Goal: Communication & Community: Participate in discussion

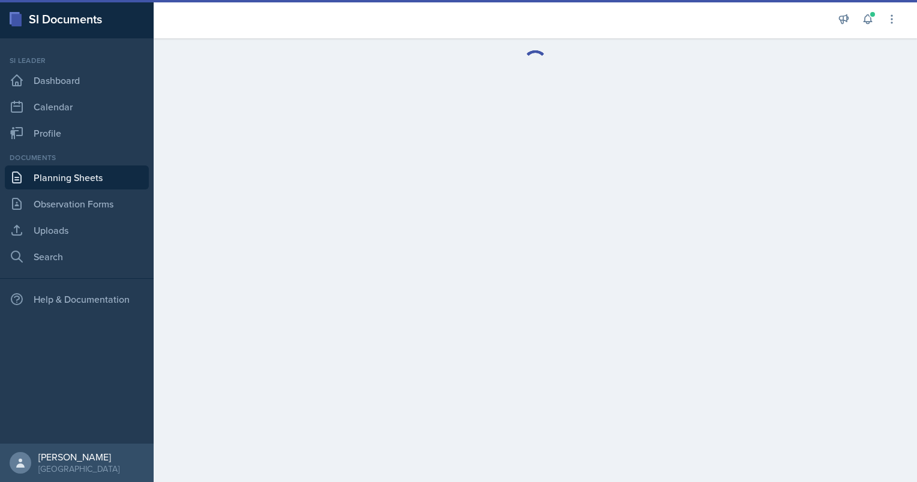
click at [43, 171] on link "Planning Sheets" at bounding box center [77, 178] width 144 height 24
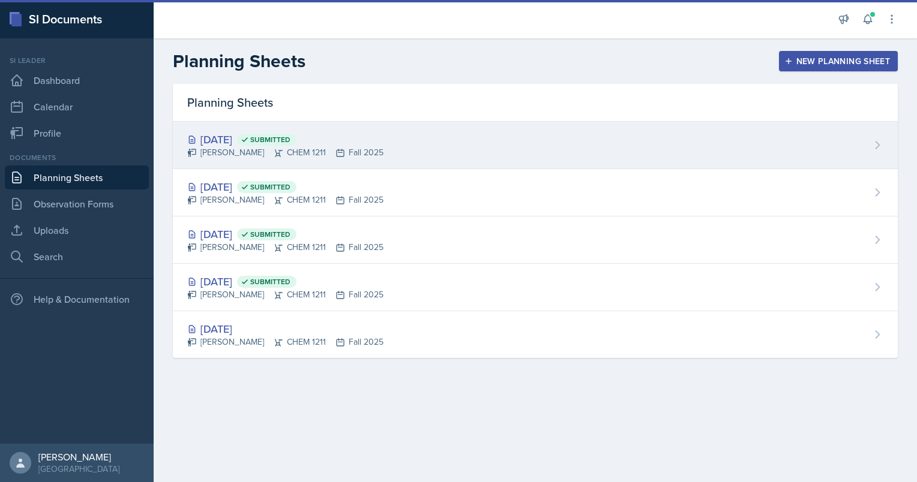
click at [226, 134] on div "[DATE] Submitted" at bounding box center [285, 139] width 196 height 16
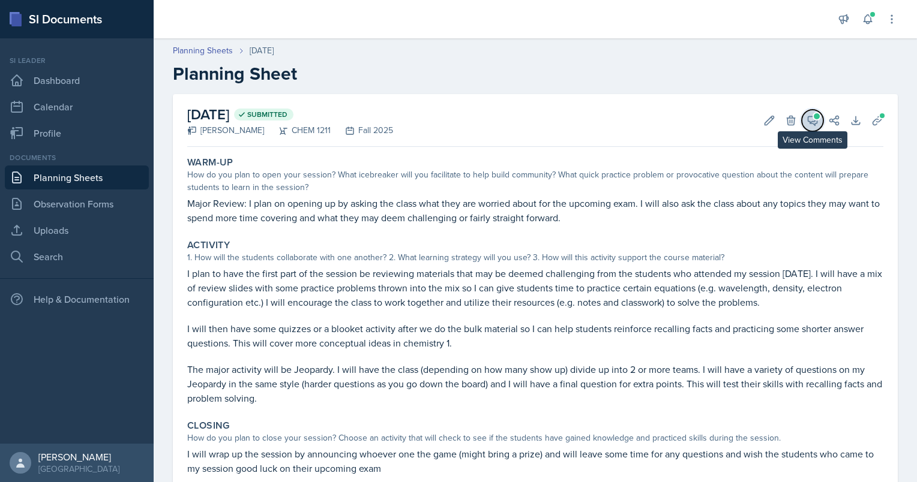
click at [806, 115] on icon at bounding box center [812, 121] width 12 height 12
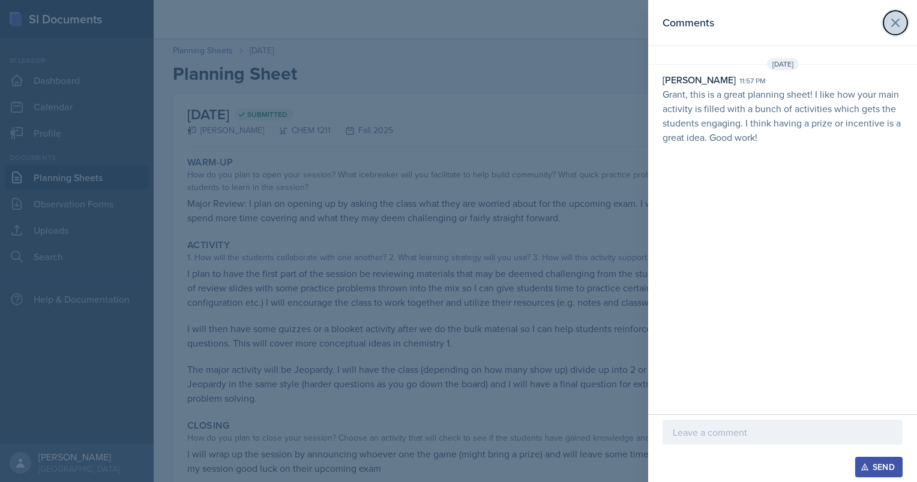
click at [888, 26] on icon at bounding box center [895, 23] width 14 height 14
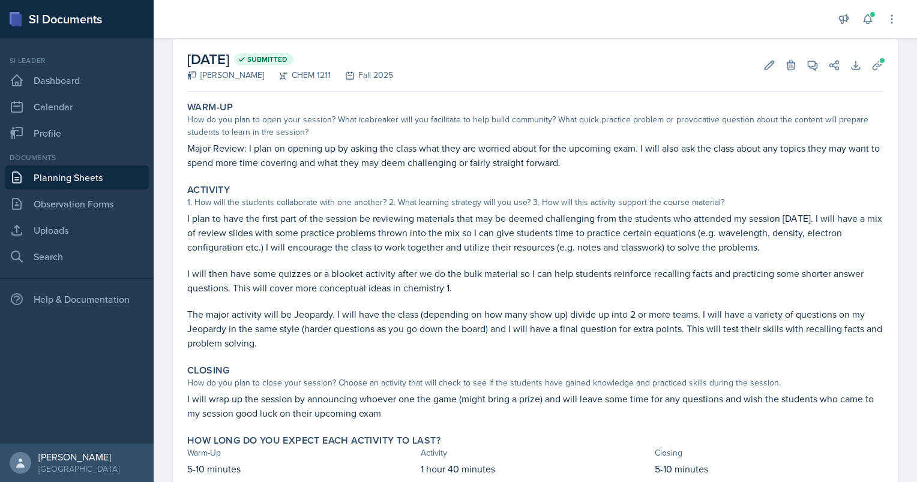
scroll to position [56, 0]
click at [64, 180] on link "Planning Sheets" at bounding box center [77, 178] width 144 height 24
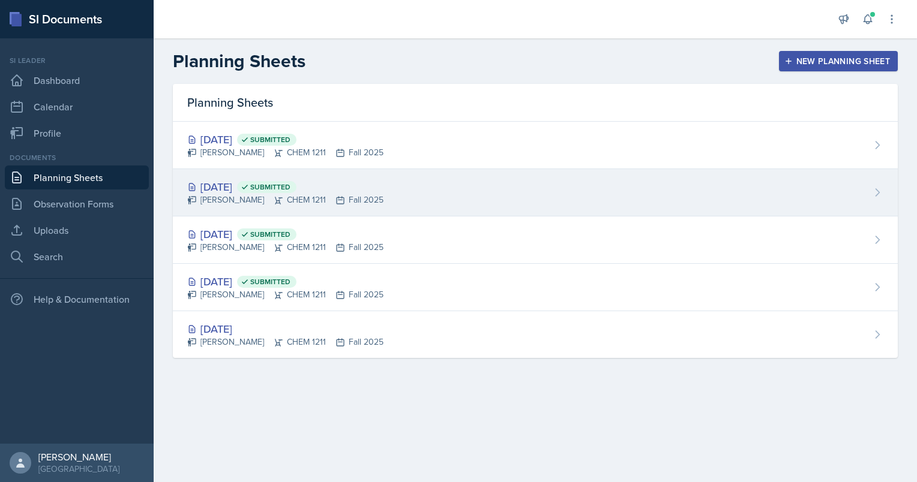
click at [250, 199] on div "[PERSON_NAME] CHEM 1211 Fall 2025" at bounding box center [285, 200] width 196 height 13
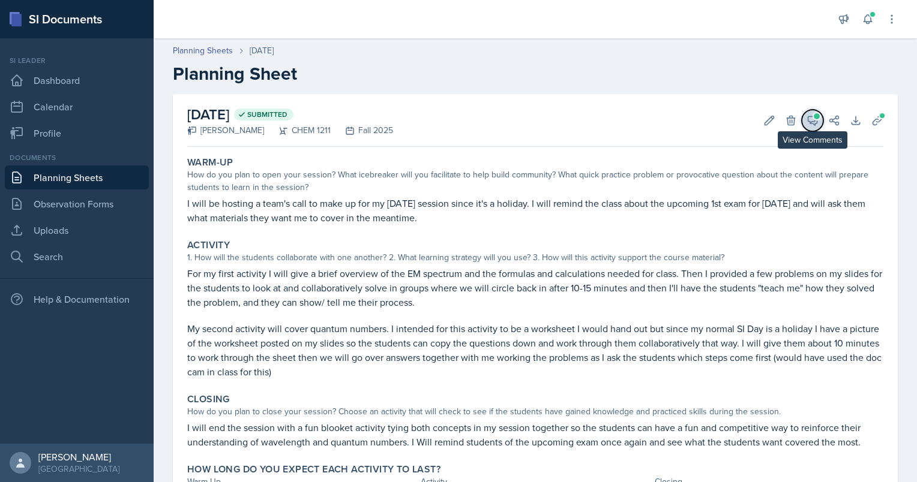
click at [806, 118] on icon at bounding box center [812, 121] width 12 height 12
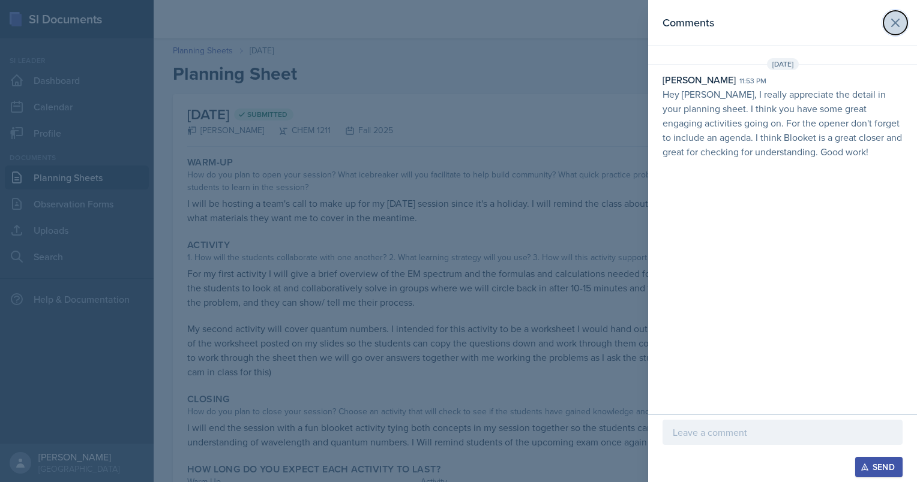
click at [887, 17] on button at bounding box center [895, 23] width 24 height 24
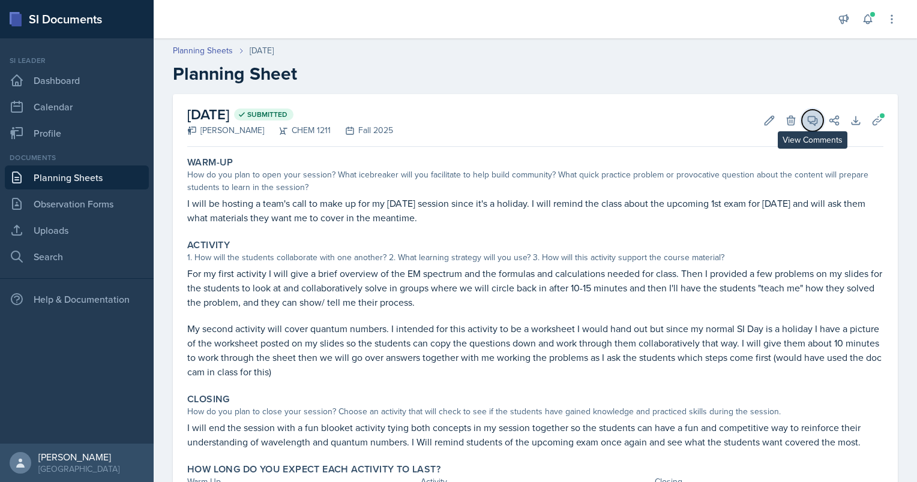
click at [806, 118] on icon at bounding box center [812, 121] width 12 height 12
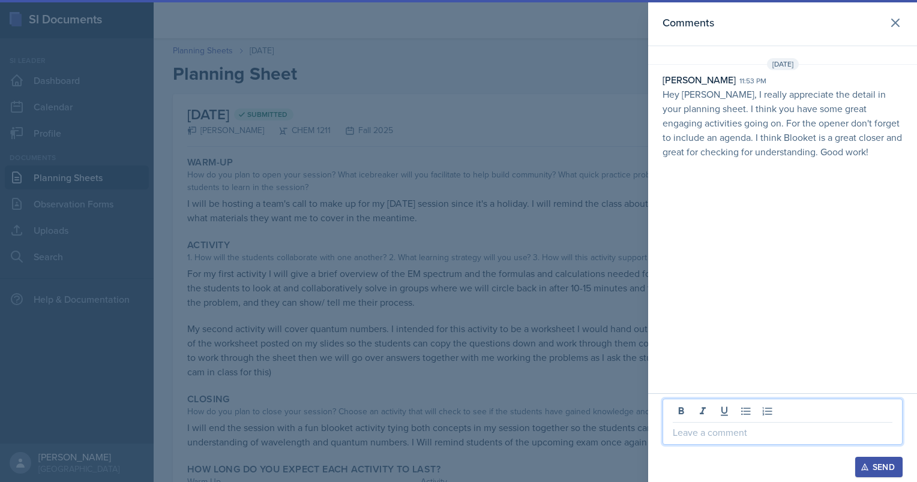
click at [738, 436] on p at bounding box center [782, 432] width 220 height 14
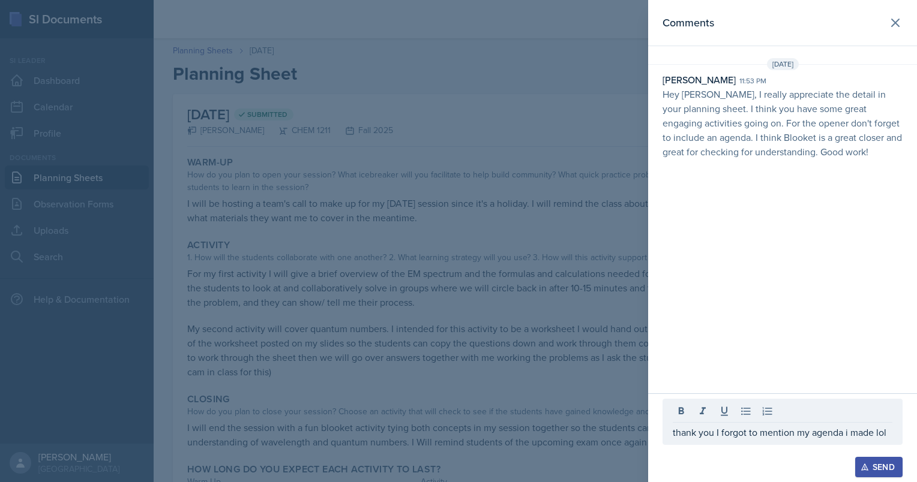
click at [849, 422] on div at bounding box center [782, 413] width 220 height 20
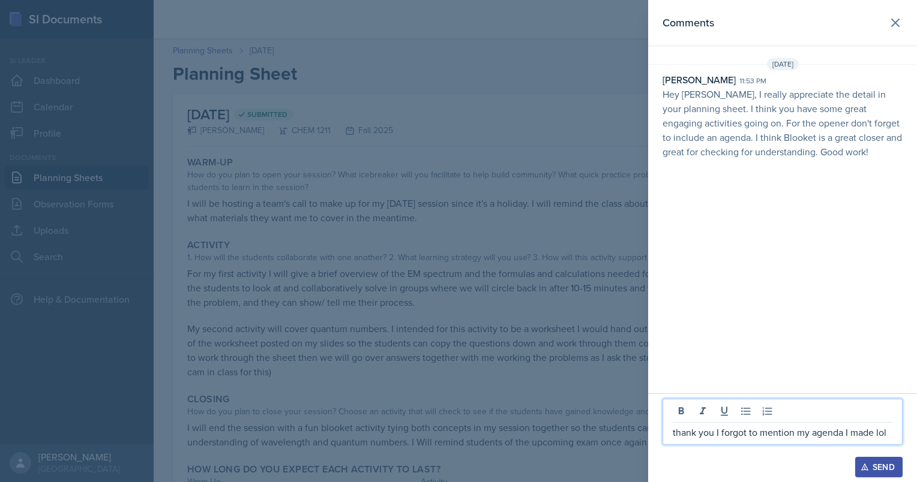
click at [864, 468] on icon "button" at bounding box center [864, 467] width 7 height 7
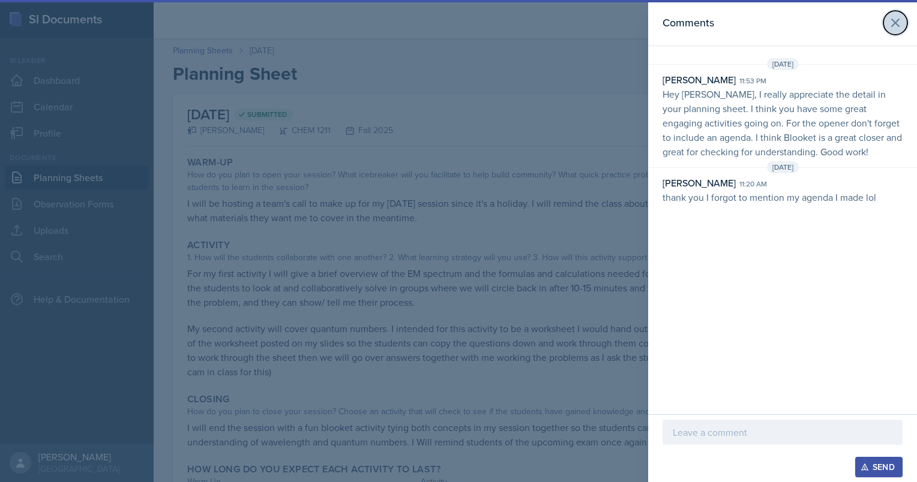
click at [891, 20] on icon at bounding box center [895, 23] width 14 height 14
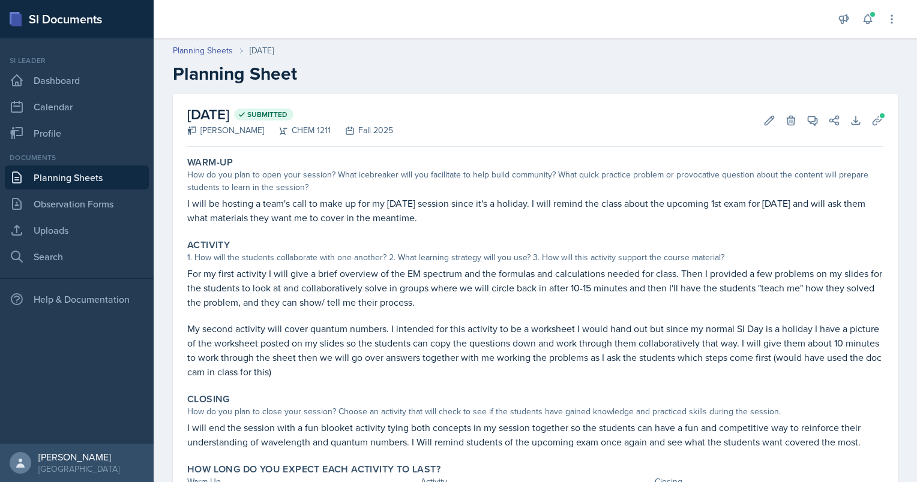
click at [25, 178] on link "Planning Sheets" at bounding box center [77, 178] width 144 height 24
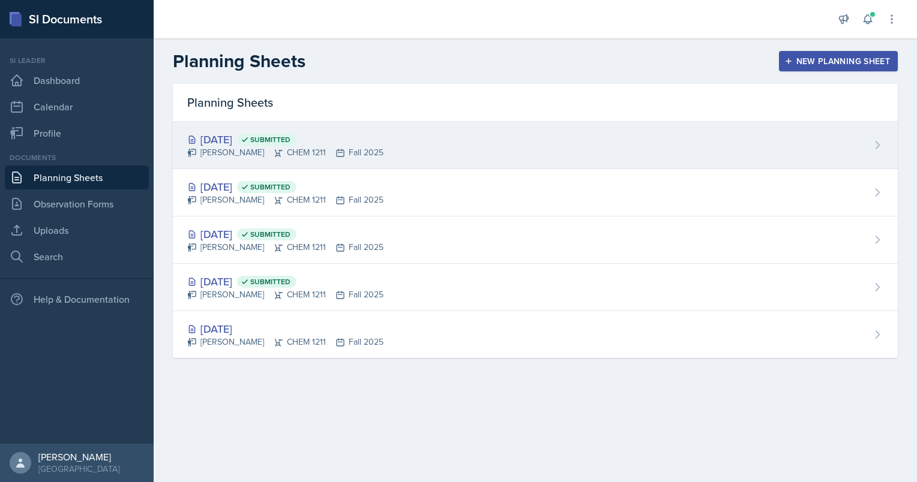
click at [290, 139] on span "Submitted" at bounding box center [270, 140] width 40 height 10
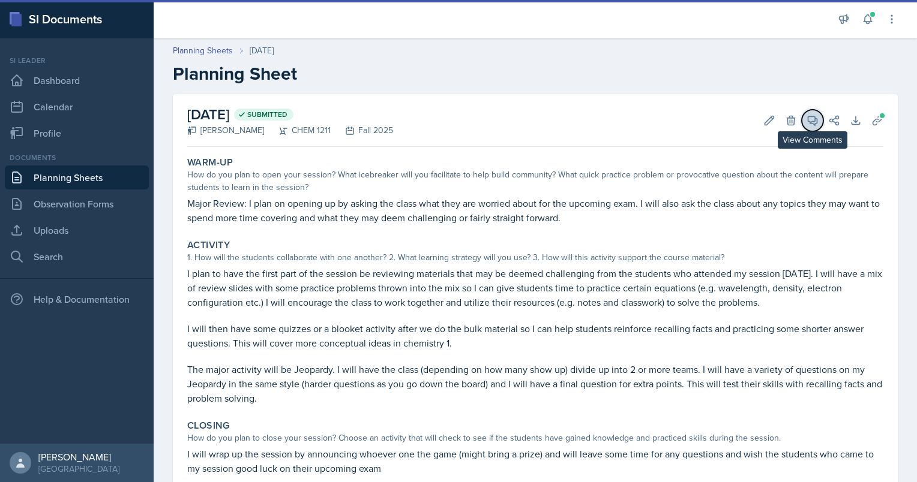
click at [801, 118] on button "View Comments" at bounding box center [812, 121] width 22 height 22
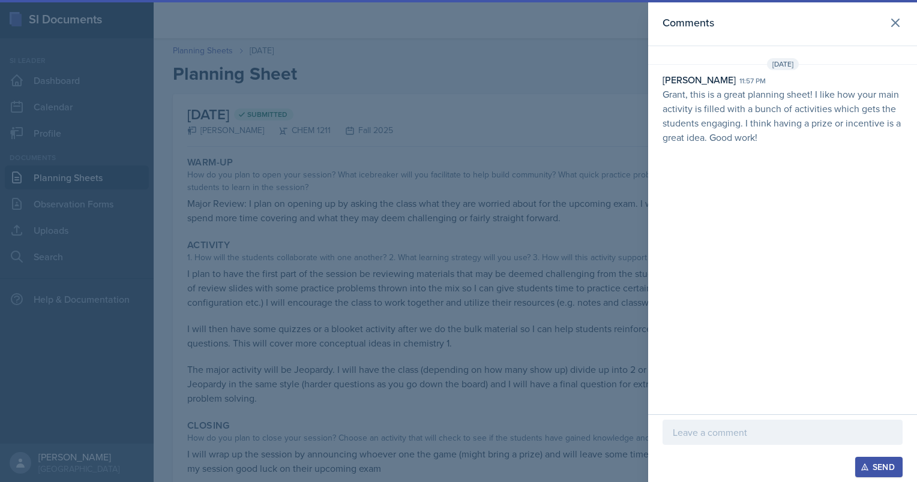
click at [684, 427] on p at bounding box center [782, 432] width 220 height 14
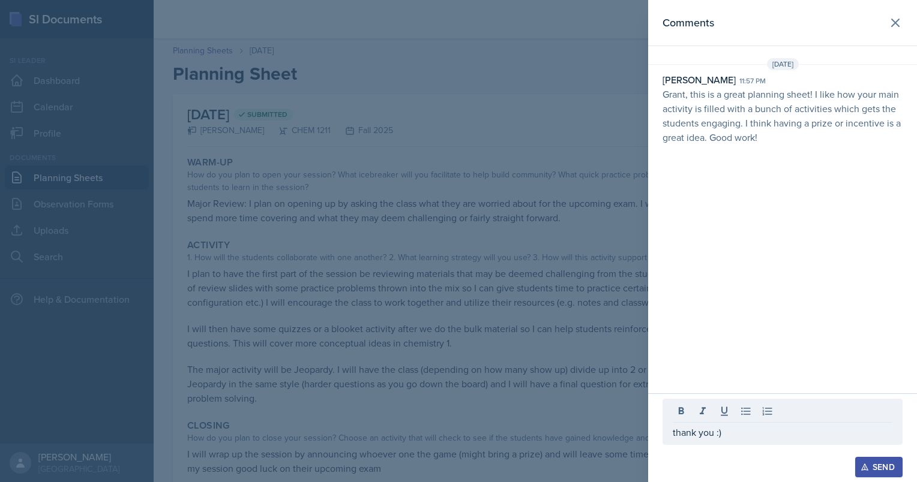
click at [863, 468] on icon "button" at bounding box center [864, 467] width 8 height 8
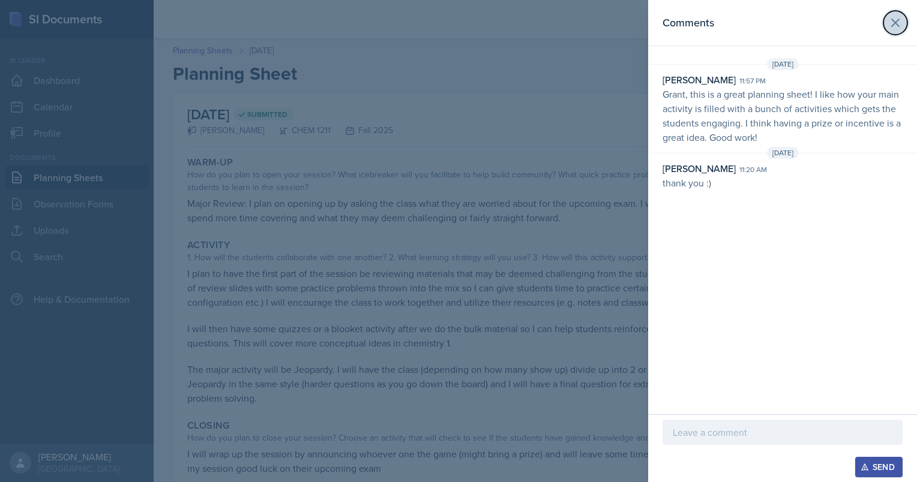
click at [901, 23] on icon at bounding box center [895, 23] width 14 height 14
